Goal: Information Seeking & Learning: Find specific fact

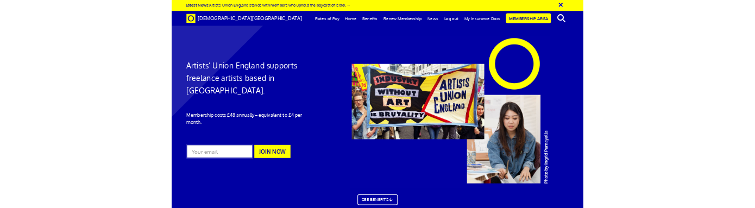
scroll to position [0, 5]
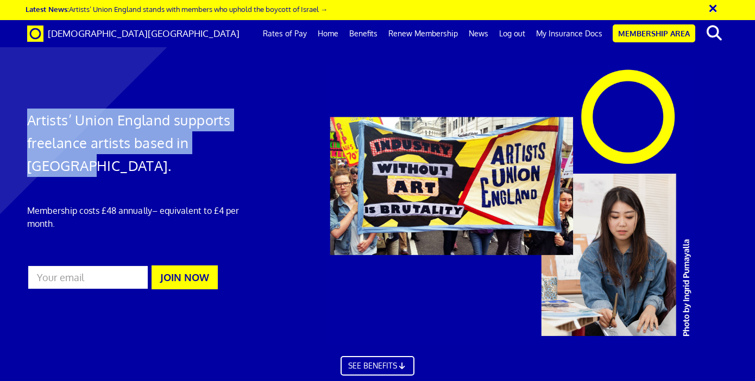
drag, startPoint x: 29, startPoint y: 123, endPoint x: 356, endPoint y: 46, distance: 335.9
click at [257, 140] on div "Artists’ Union England supports freelance artists based in England. Membership …" at bounding box center [138, 181] width 239 height 233
copy h1 "Artists’ Union England supports freelance artists based in England."
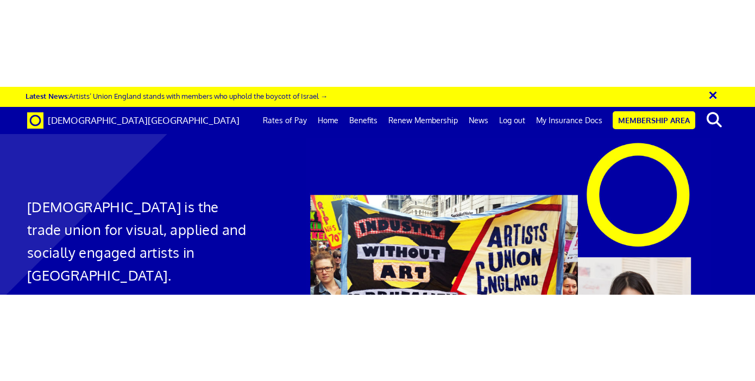
scroll to position [1, 0]
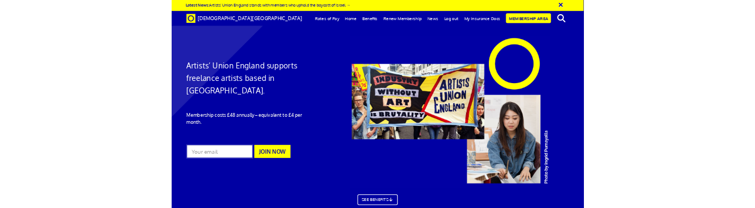
scroll to position [0, 5]
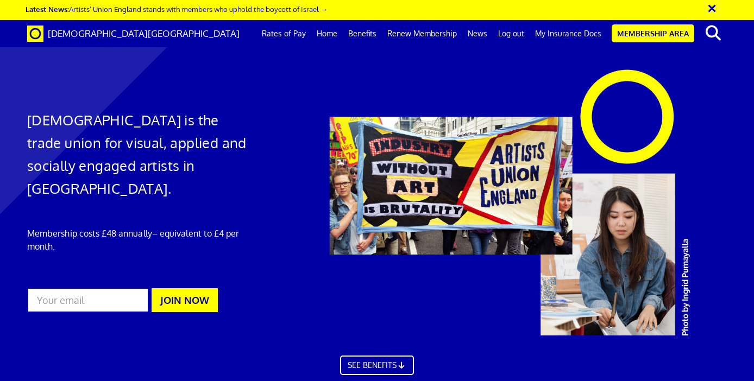
click at [160, 121] on h1 "Artists' Union England is the trade union for visual, applied and socially enga…" at bounding box center [138, 154] width 223 height 91
drag, startPoint x: 146, startPoint y: 116, endPoint x: 182, endPoint y: 324, distance: 211.1
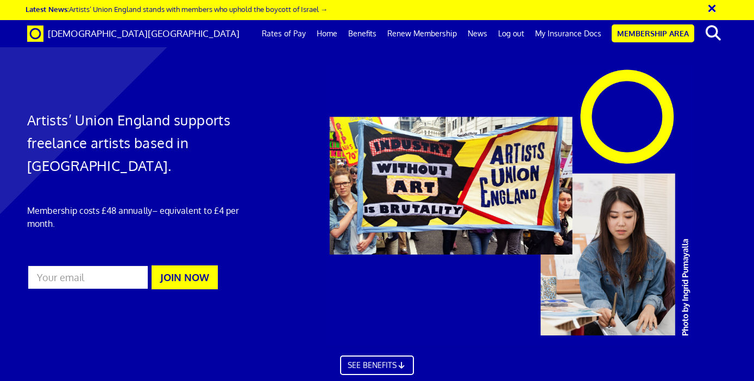
scroll to position [0, 5]
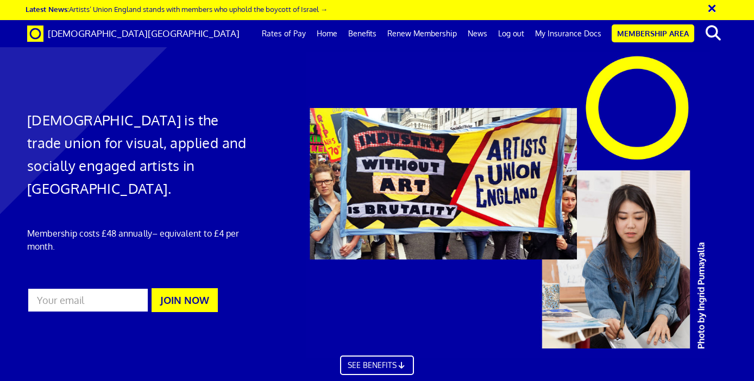
scroll to position [0, 5]
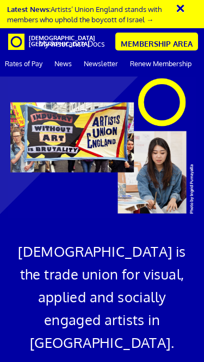
click at [185, 8] on button "×" at bounding box center [187, 7] width 27 height 18
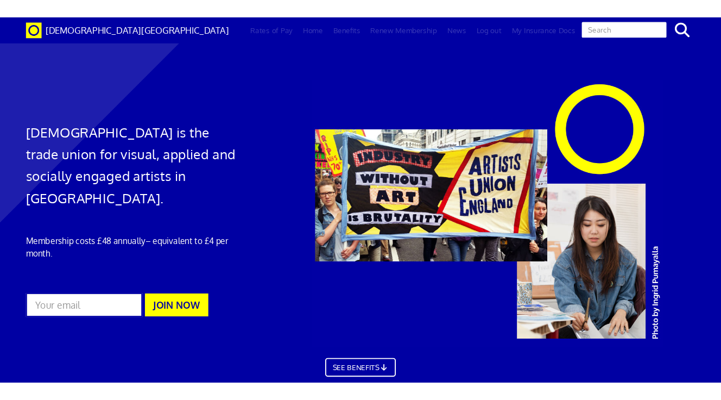
scroll to position [0, 5]
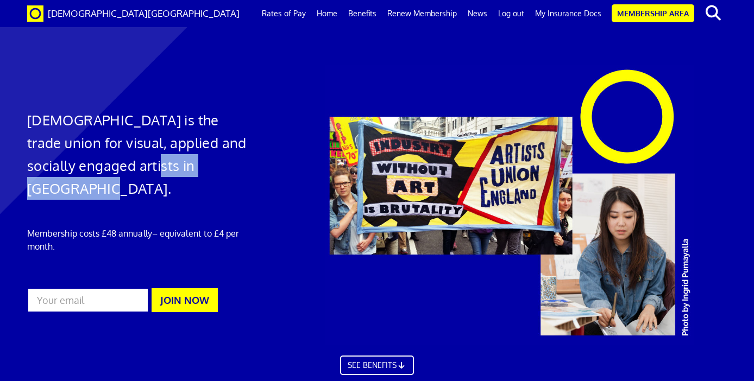
drag, startPoint x: 135, startPoint y: 160, endPoint x: 243, endPoint y: 161, distance: 108.6
click at [242, 166] on h1 "[DEMOGRAPHIC_DATA] is the trade union for visual, applied and socially engaged …" at bounding box center [138, 154] width 223 height 91
copy h1 "artists in England"
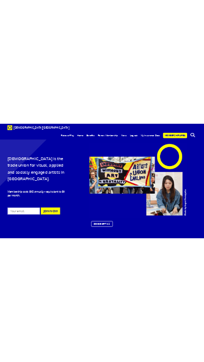
scroll to position [0, 0]
